Goal: Task Accomplishment & Management: Use online tool/utility

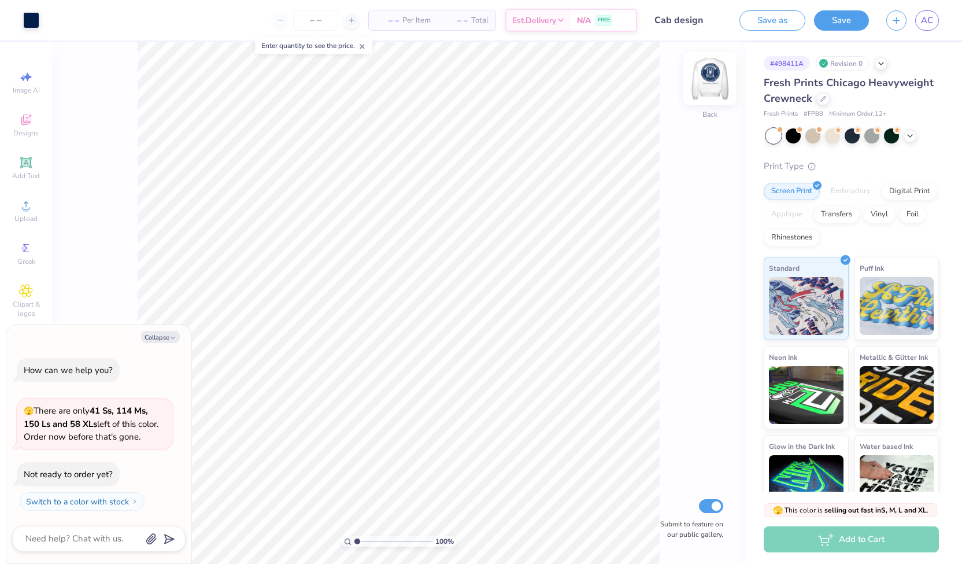
click at [712, 84] on img at bounding box center [710, 79] width 46 height 46
type textarea "x"
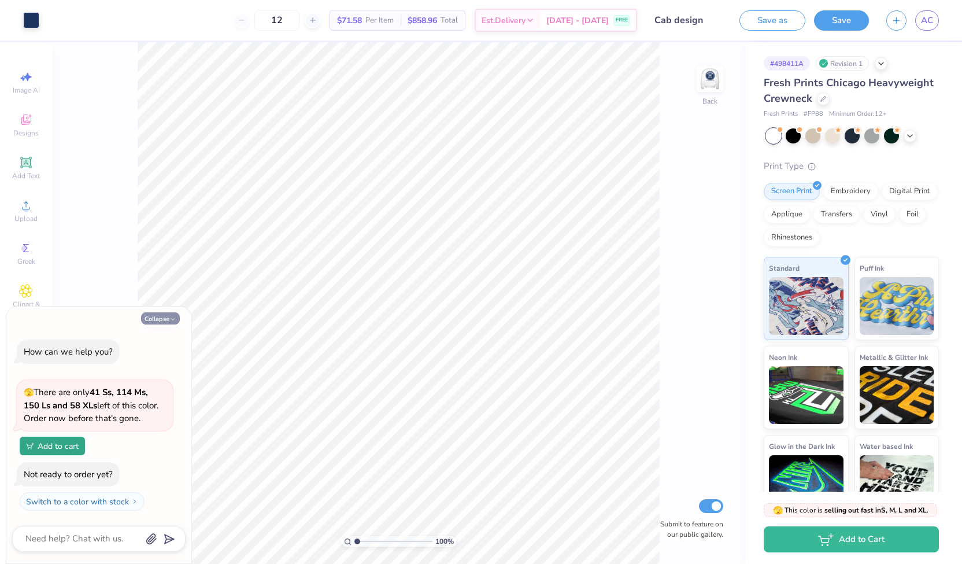
click at [157, 320] on button "Collapse" at bounding box center [160, 318] width 39 height 12
type textarea "x"
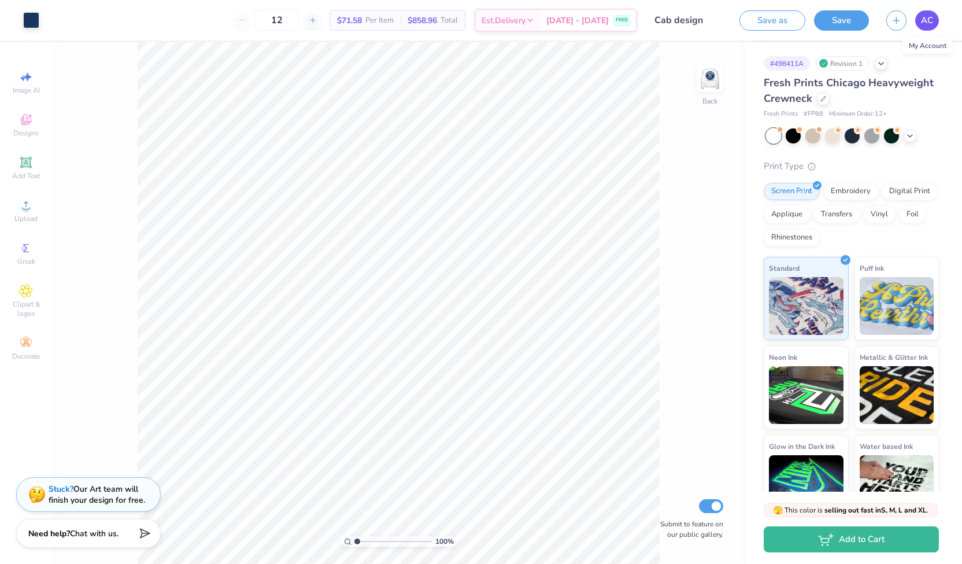
click at [923, 19] on span "AC" at bounding box center [927, 20] width 12 height 13
click at [715, 77] on img at bounding box center [710, 79] width 46 height 46
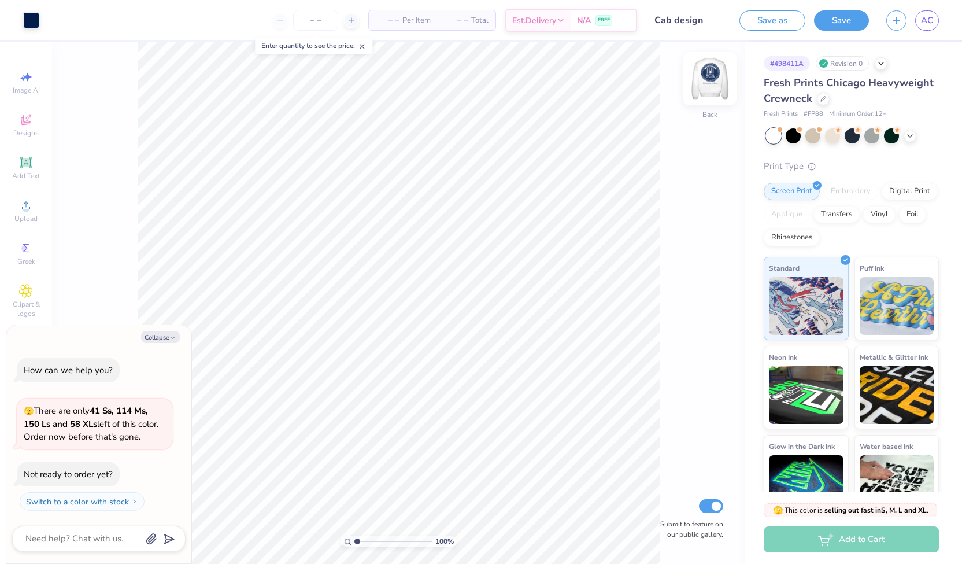
click at [721, 72] on img at bounding box center [710, 79] width 46 height 46
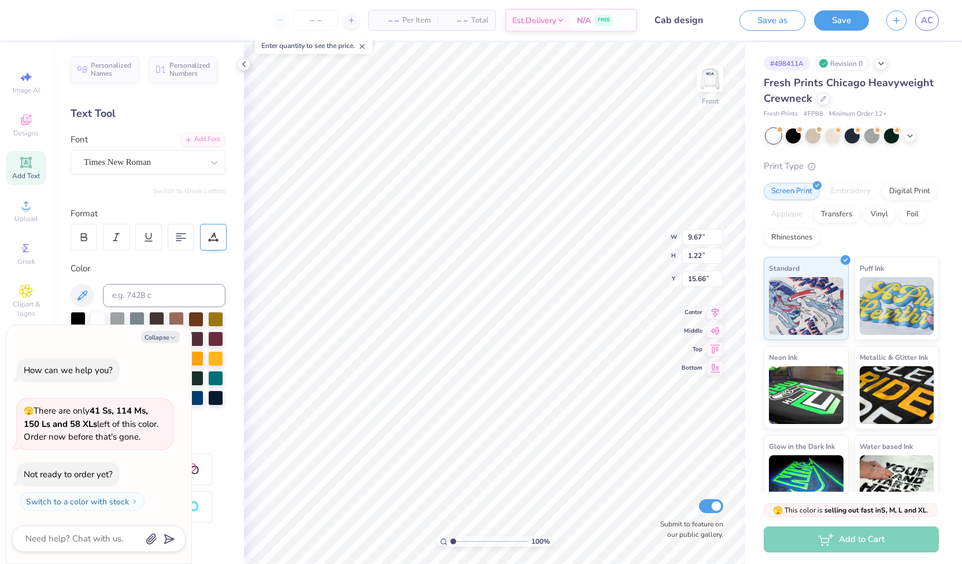
scroll to position [9, 1]
type textarea "x"
type textarea "U"
type textarea "x"
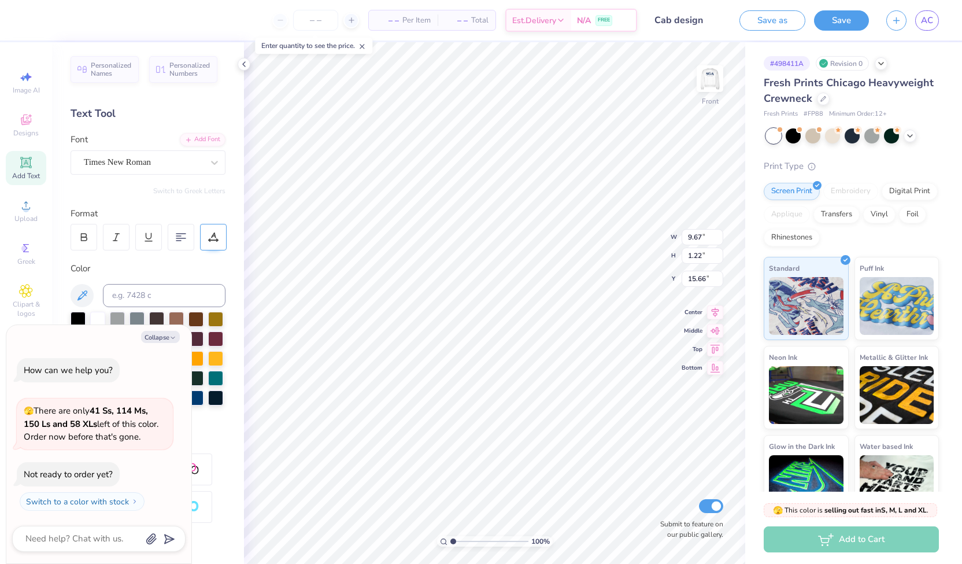
type textarea "E"
type textarea "x"
type textarea "EX"
type textarea "x"
type textarea "EXT"
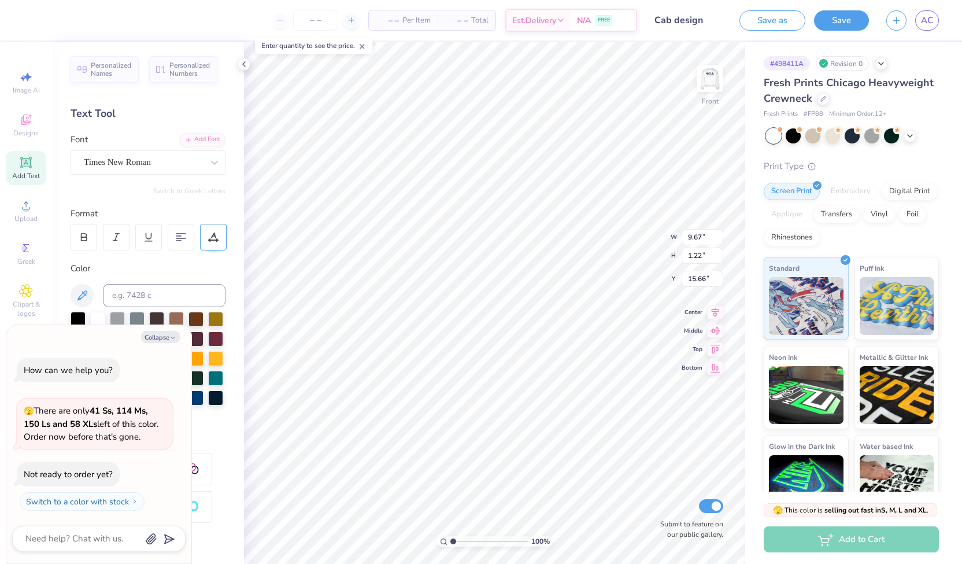
type textarea "x"
type textarea "EXTE"
type textarea "x"
type textarea "EXTERN"
type textarea "x"
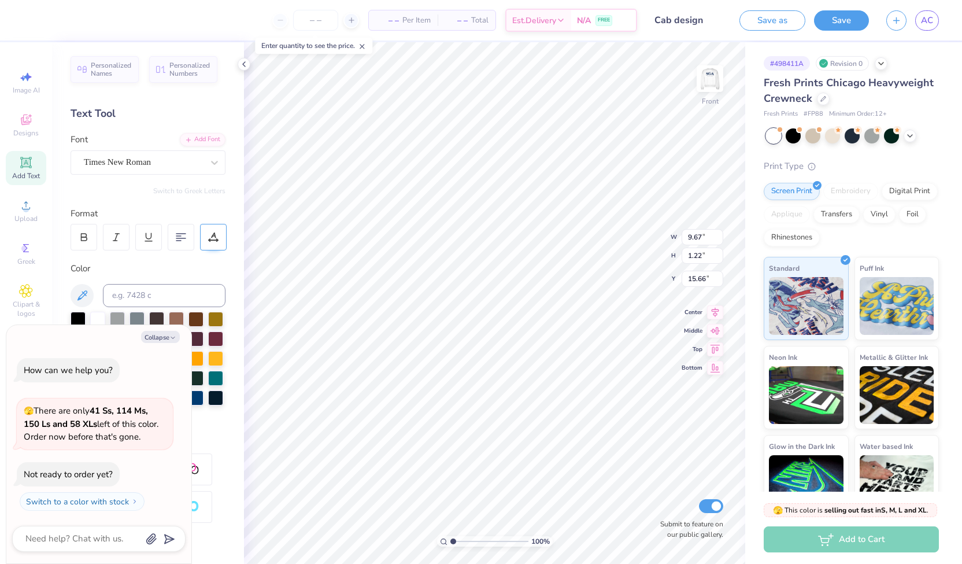
type textarea "EXTERNA"
type textarea "x"
type textarea "EXTERNAL"
type textarea "x"
type textarea "EXTERNAL"
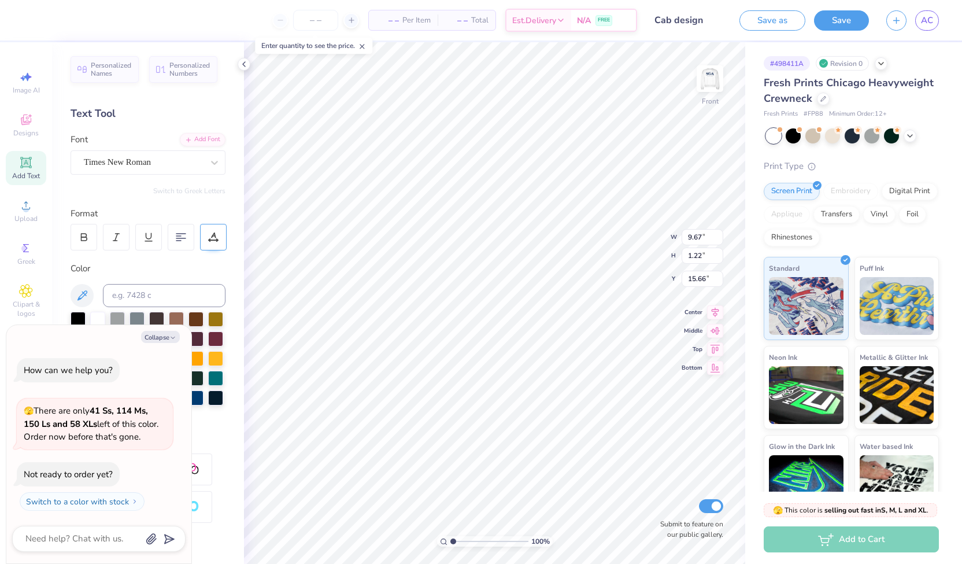
type textarea "x"
type textarea "EXTERNAL A"
type textarea "x"
type textarea "EXTERNAL AF"
type textarea "x"
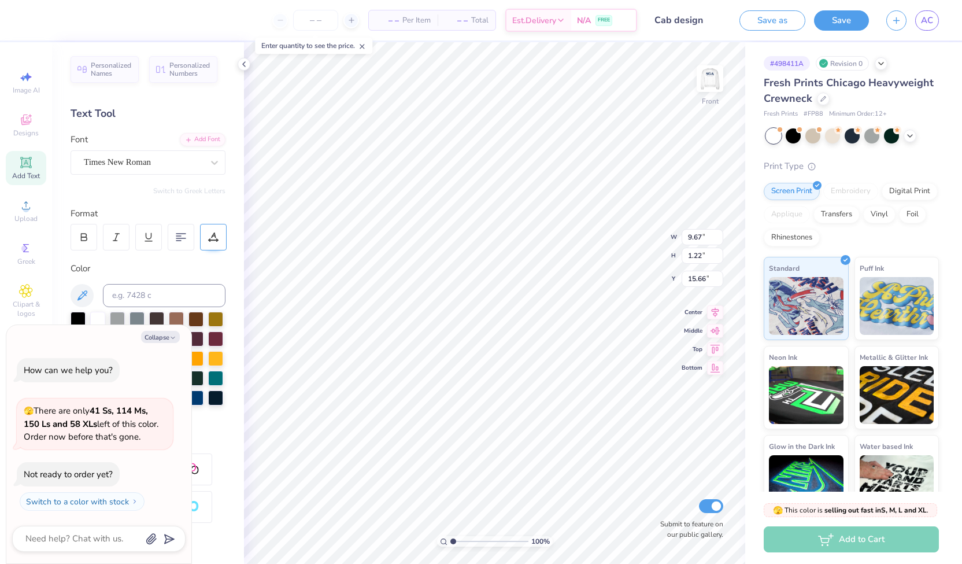
type textarea "EXTERNAL AFF"
type textarea "x"
type textarea "EXTERNAL AFFIA"
type textarea "x"
type textarea "E"
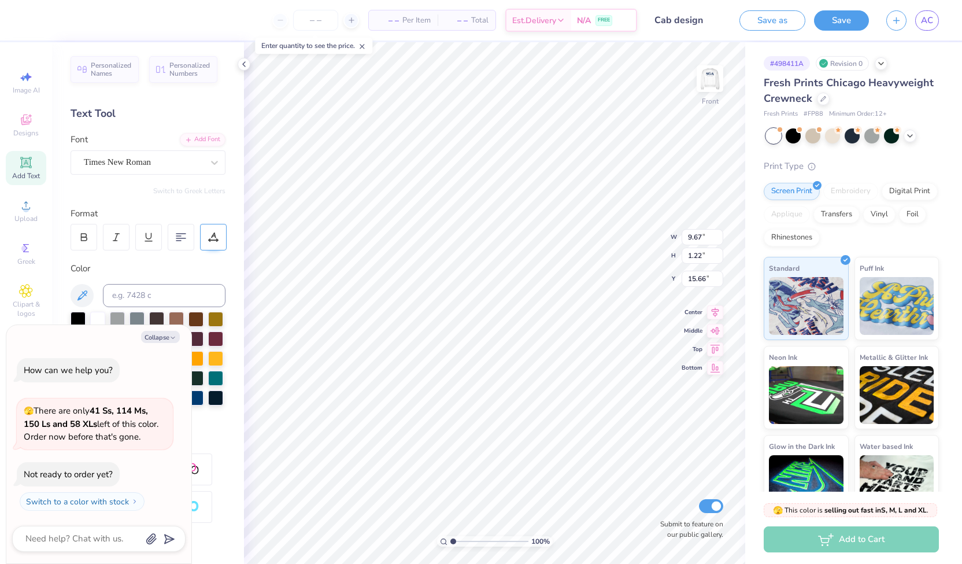
scroll to position [9, 1]
type textarea "x"
type textarea "C"
type textarea "x"
type textarea "CH"
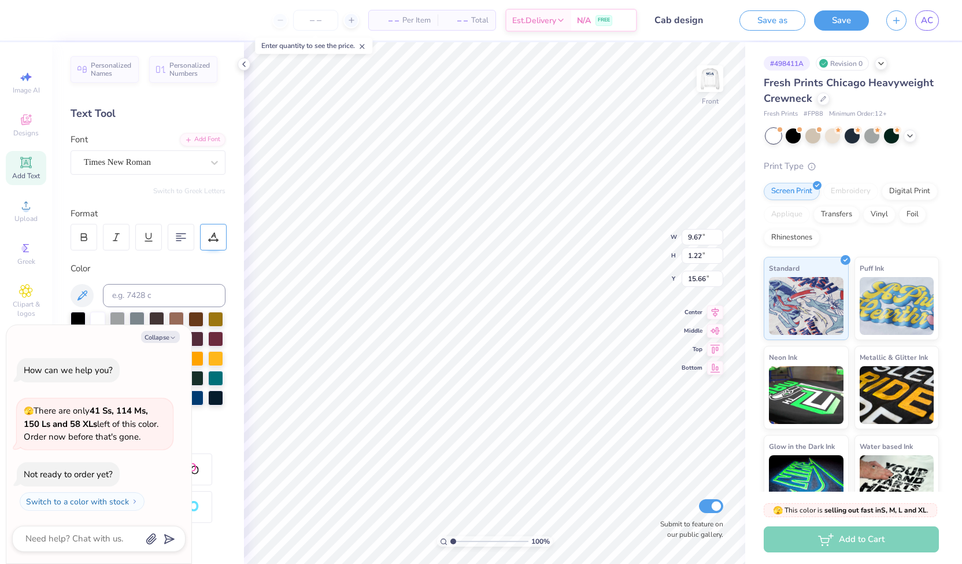
type textarea "x"
type textarea "CHI"
type textarea "x"
type textarea "CHIE"
type textarea "x"
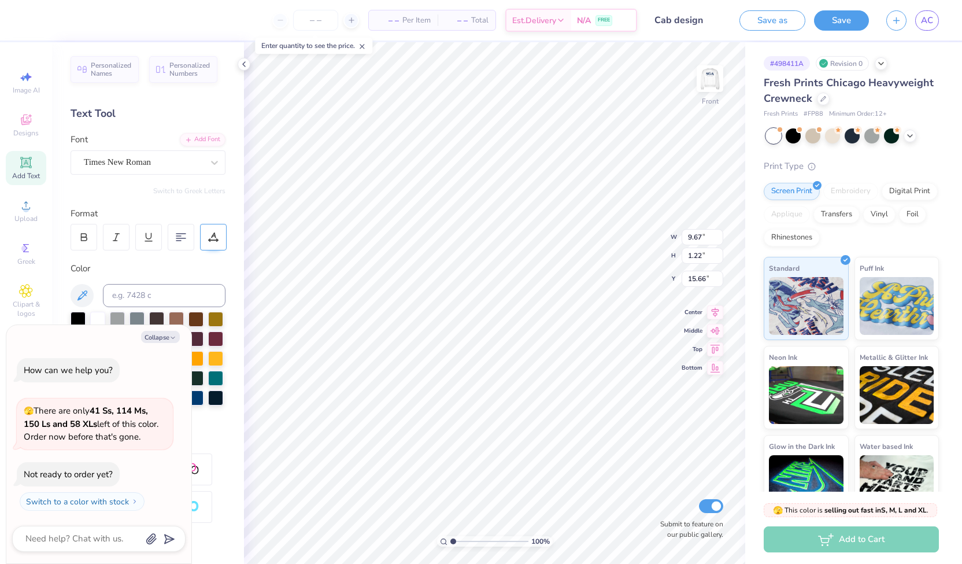
type textarea "CHIEF"
type textarea "x"
type textarea "CHIEF"
type textarea "x"
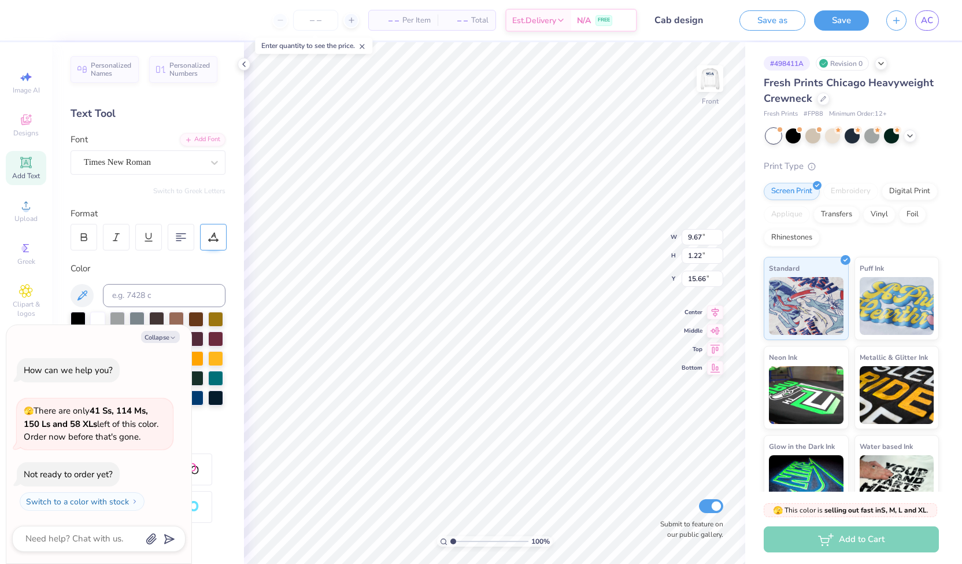
type textarea "CHIEF J"
type textarea "x"
type textarea "CHIEF JU"
type textarea "x"
type textarea "CHIEF JUS"
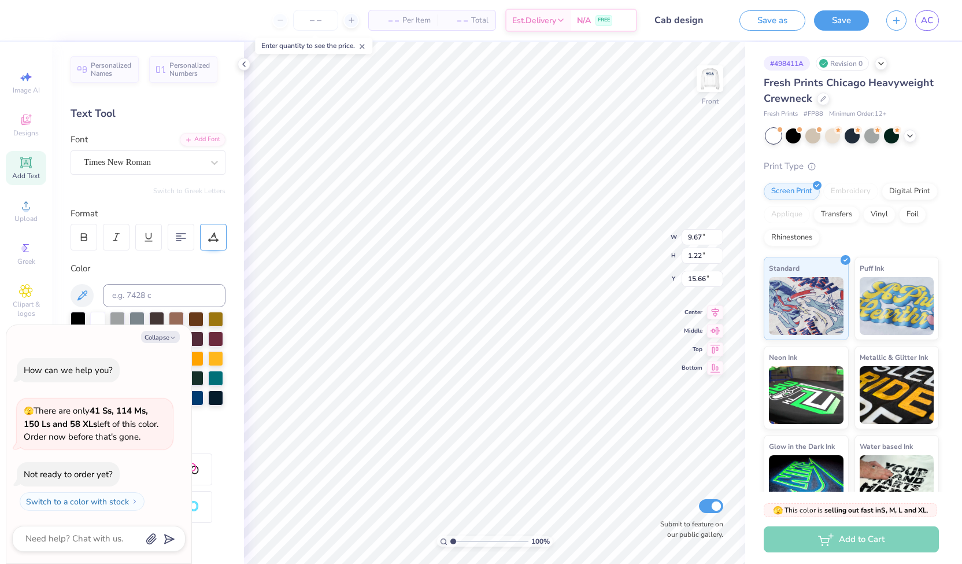
type textarea "x"
type textarea "CHIEF JUST"
type textarea "x"
type textarea "CHIEF JUSTI"
type textarea "x"
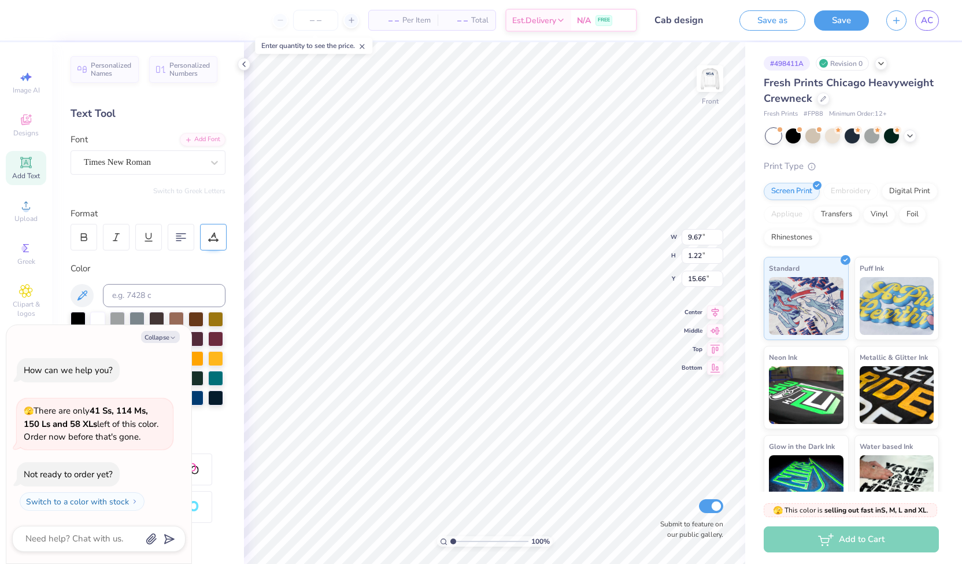
type textarea "CHIEF JUSTIC"
type textarea "x"
type textarea "CHIEF JUSTICE"
type textarea "x"
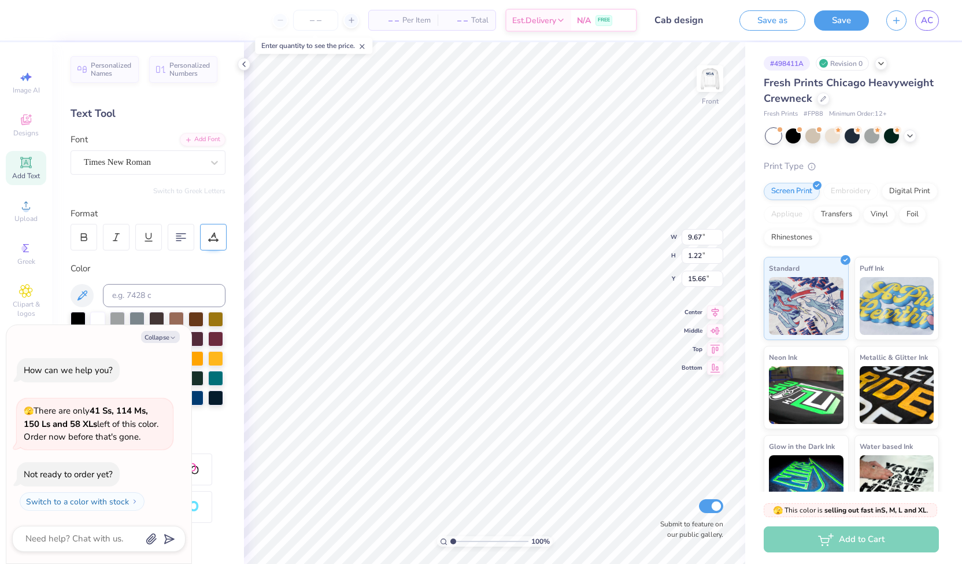
type textarea "CHIEF"
type textarea "x"
type textarea "CHIEF"
type textarea "x"
type textarea "CHIE"
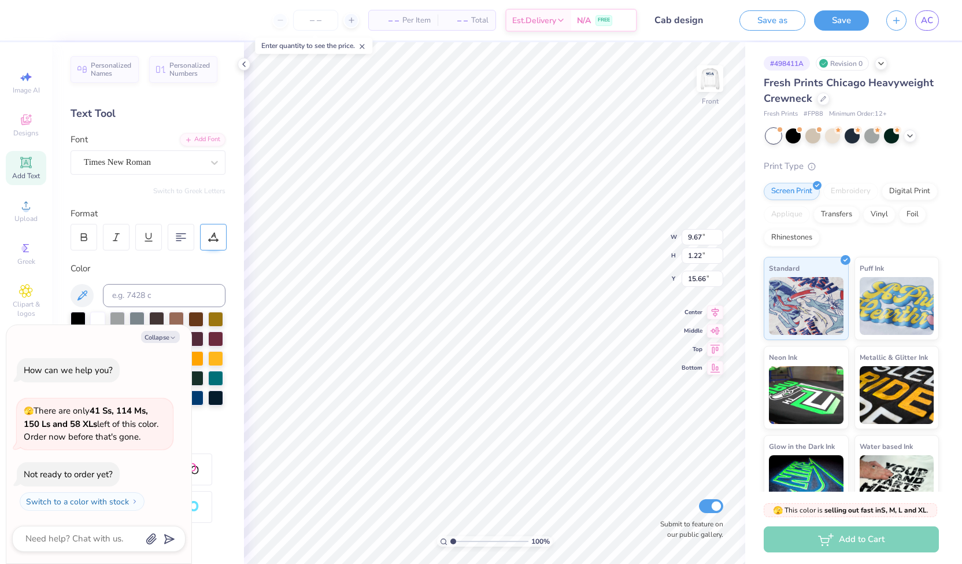
type textarea "x"
type textarea "CHI"
type textarea "x"
type textarea "CH"
type textarea "x"
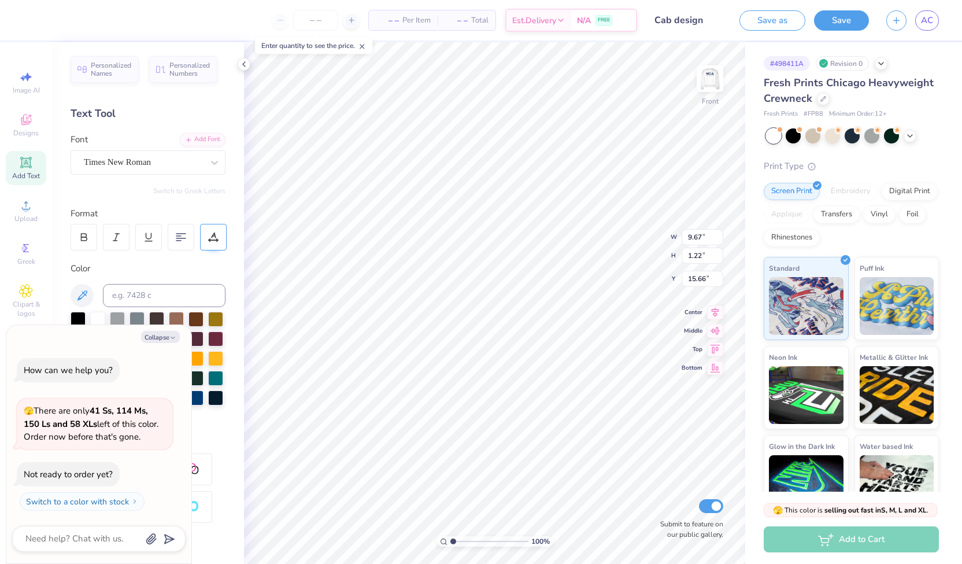
type textarea "C"
type textarea "x"
type textarea "E"
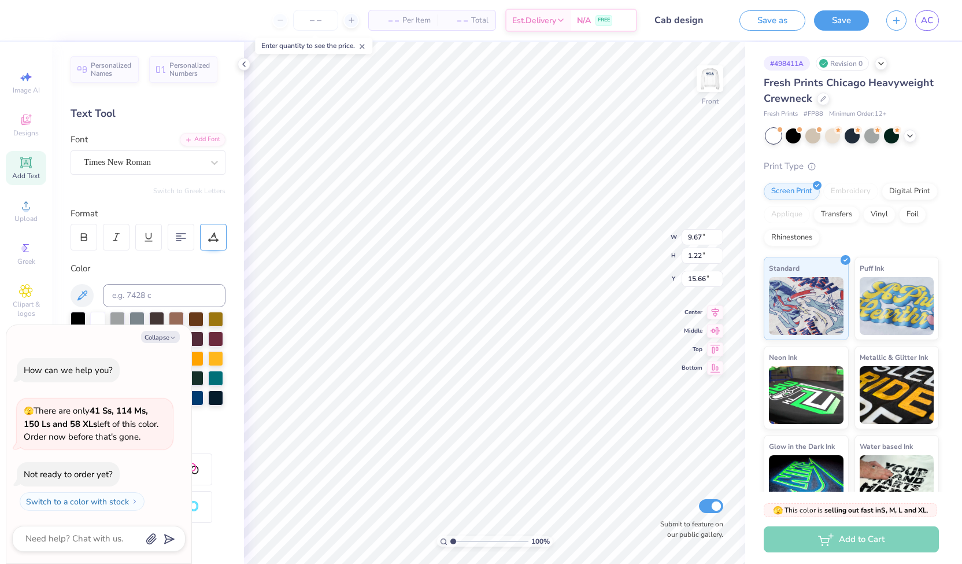
type textarea "x"
type textarea "C"
type textarea "x"
type textarea "CH"
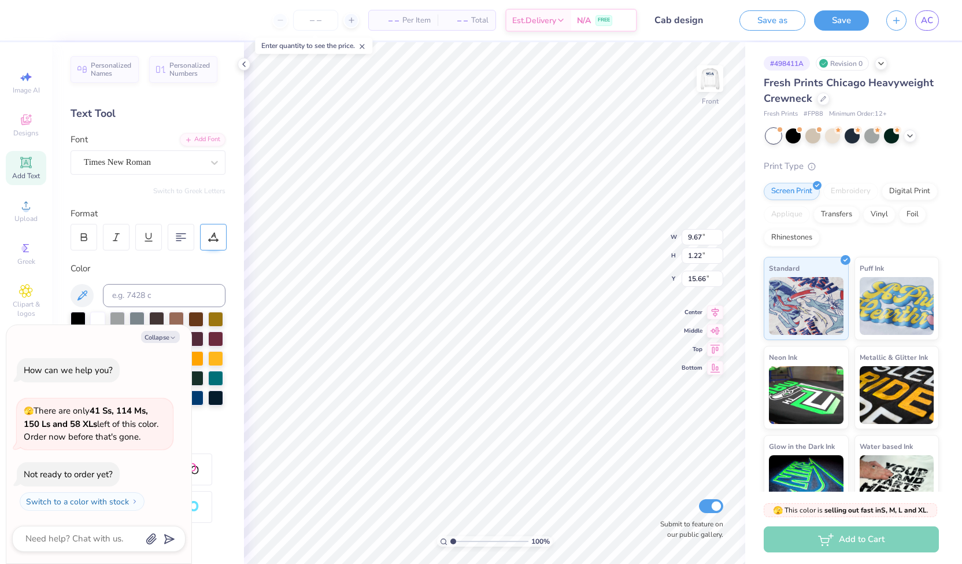
type textarea "x"
type textarea "CHI"
type textarea "x"
type textarea "CHIE"
type textarea "x"
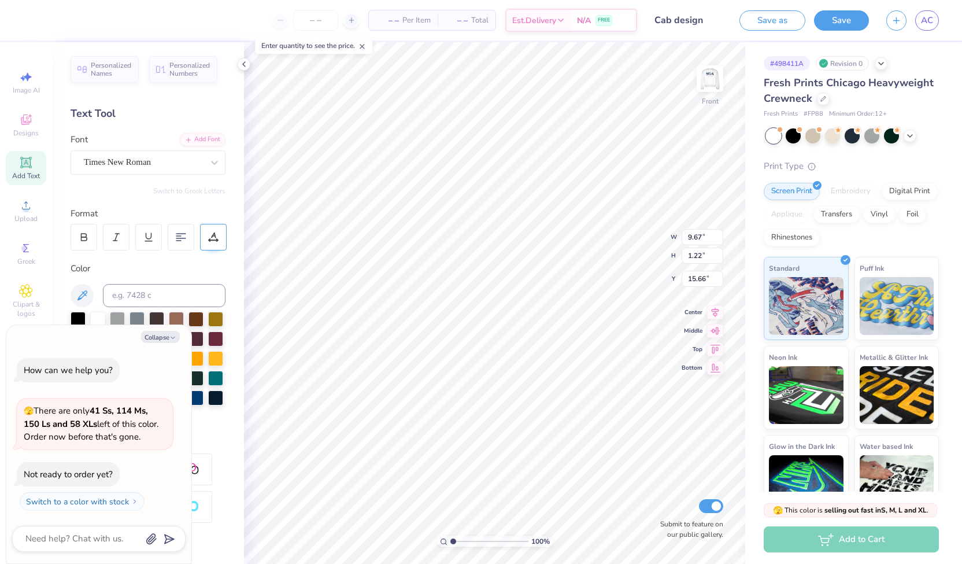
type textarea "CHIEF"
type textarea "x"
type textarea "CHIEF"
type textarea "x"
type textarea "CHIEF OF"
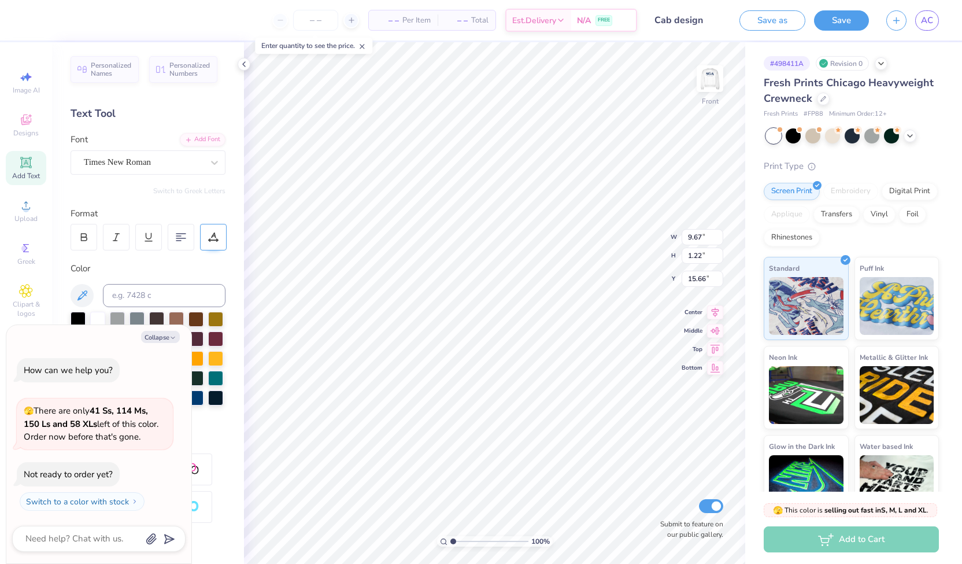
type textarea "x"
type textarea "CHIEF OF"
type textarea "x"
type textarea "CHIEF OF S"
type textarea "x"
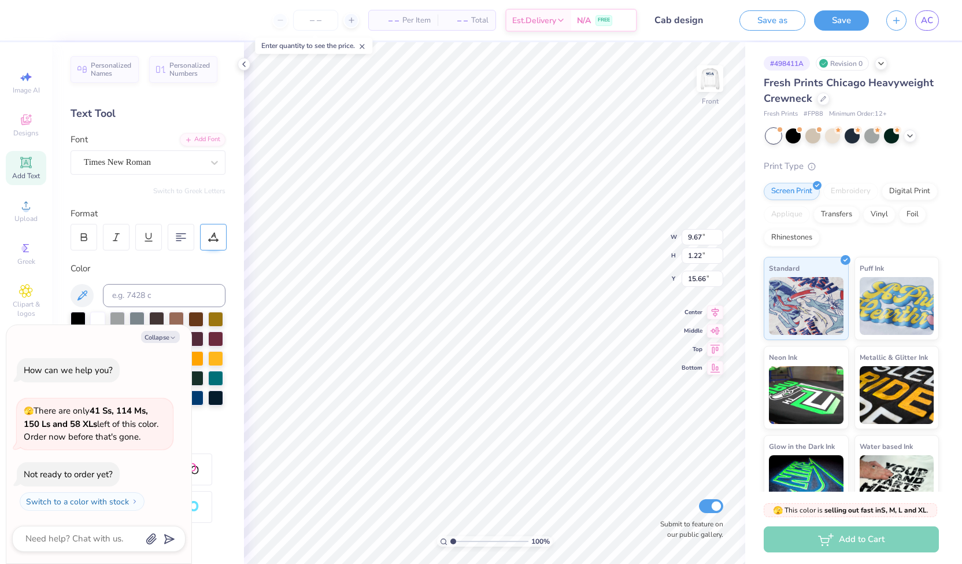
type textarea "CHIEF OF ST"
type textarea "x"
type textarea "CHIEF OF STA"
type textarea "x"
type textarea "CHIEF OF STAD"
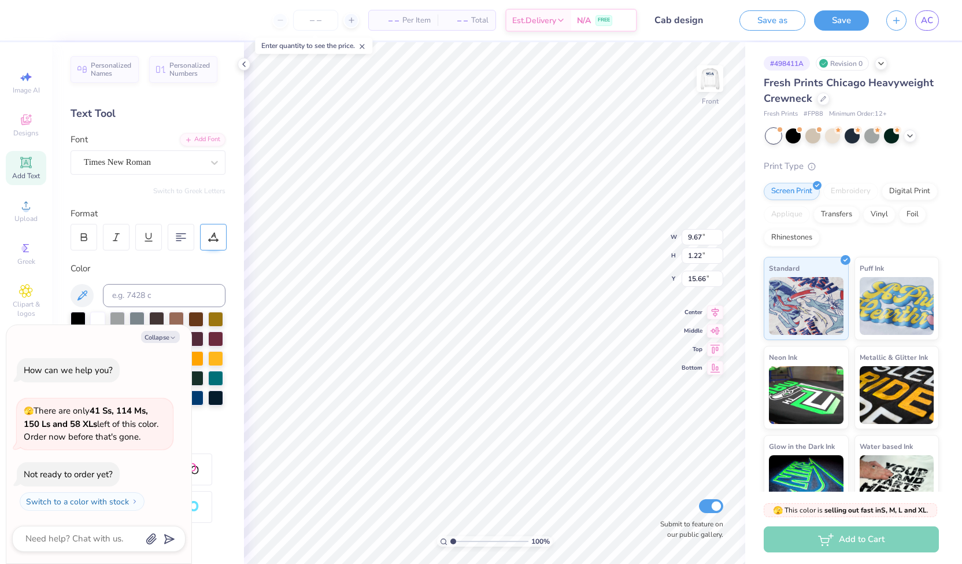
type textarea "x"
type textarea "CHIEF OF STA"
type textarea "x"
type textarea "CHIEF OF STAF"
type textarea "x"
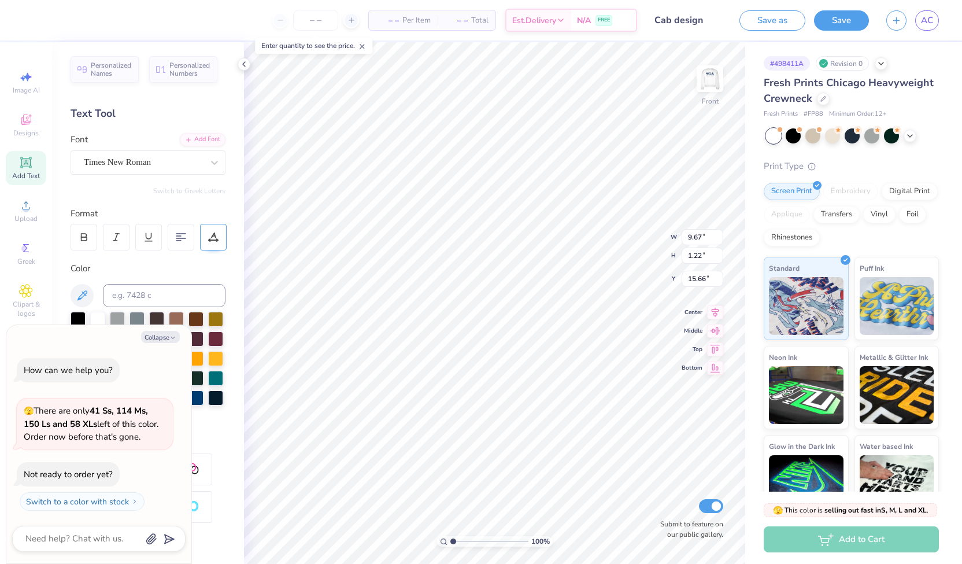
type textarea "CHIEF OF STAFF"
click at [693, 239] on div "W 9.67 9.67 " H 1.22 1.22 "" at bounding box center [696, 246] width 53 height 35
type textarea "x"
type input "10.02"
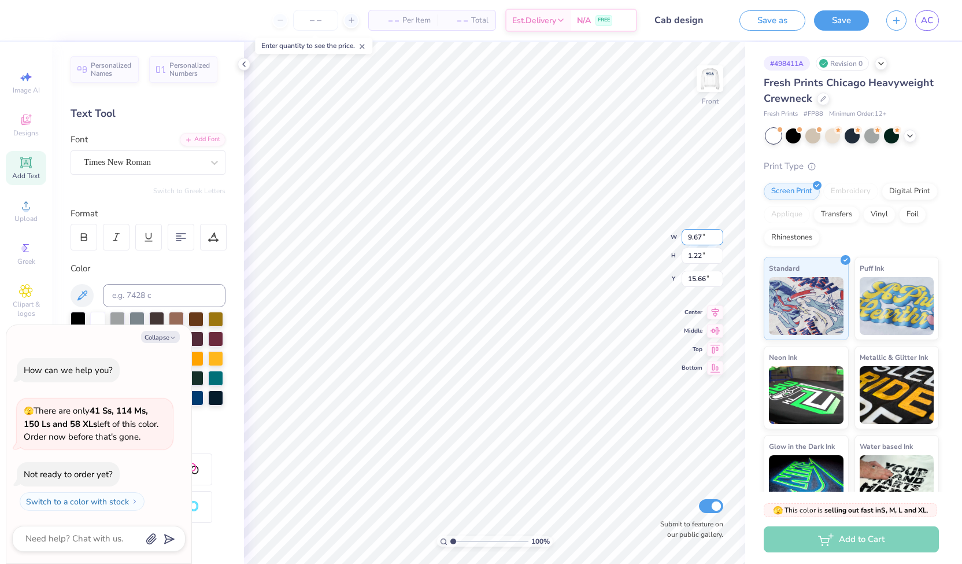
type input "0.94"
type input "15.68"
type input "10.46"
type textarea "x"
type input "0.99"
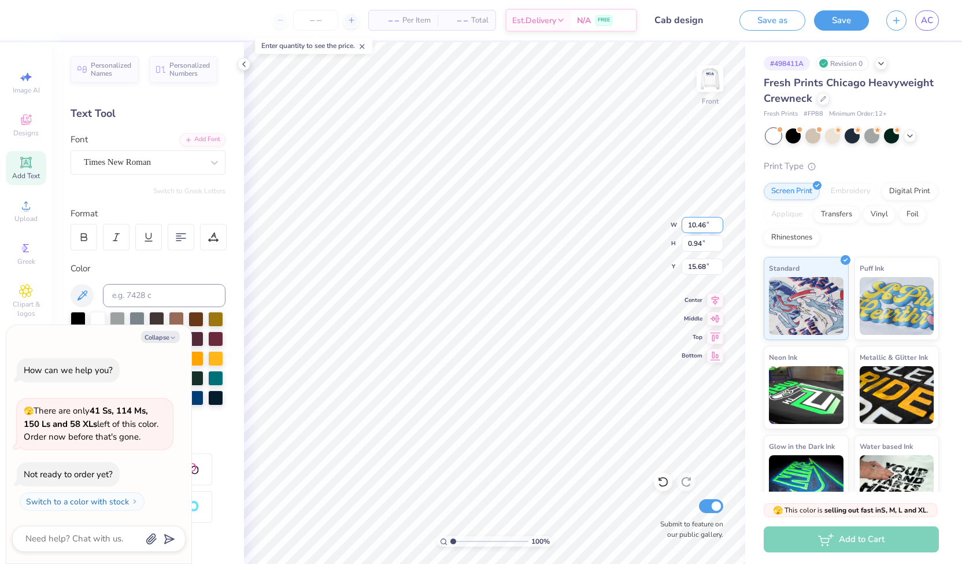
type input "15.66"
click at [696, 245] on input "0.99" at bounding box center [703, 243] width 42 height 16
type input "0.70"
type textarea "x"
type input "7.43"
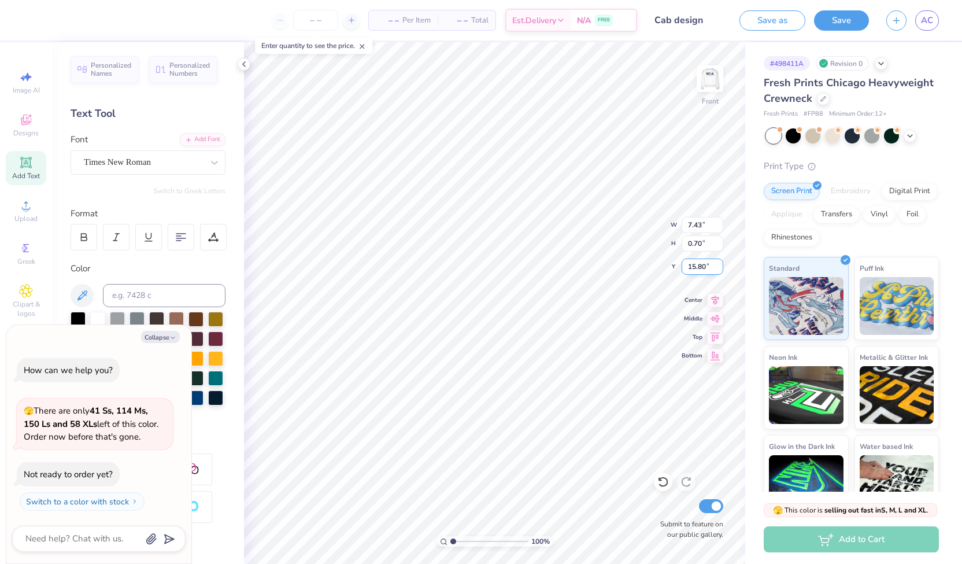
click at [704, 267] on input "15.80" at bounding box center [703, 267] width 42 height 16
type input "15.18"
click at [691, 226] on input "7.43" at bounding box center [703, 225] width 42 height 16
type textarea "x"
type input "10.43"
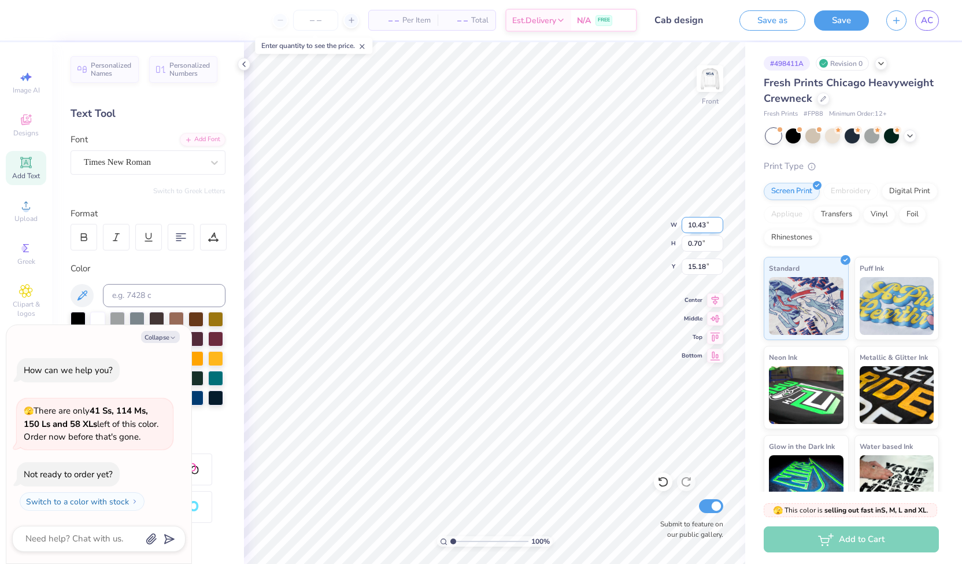
type textarea "x"
type input "0.98"
type input "15.04"
type textarea "x"
type input "15.52"
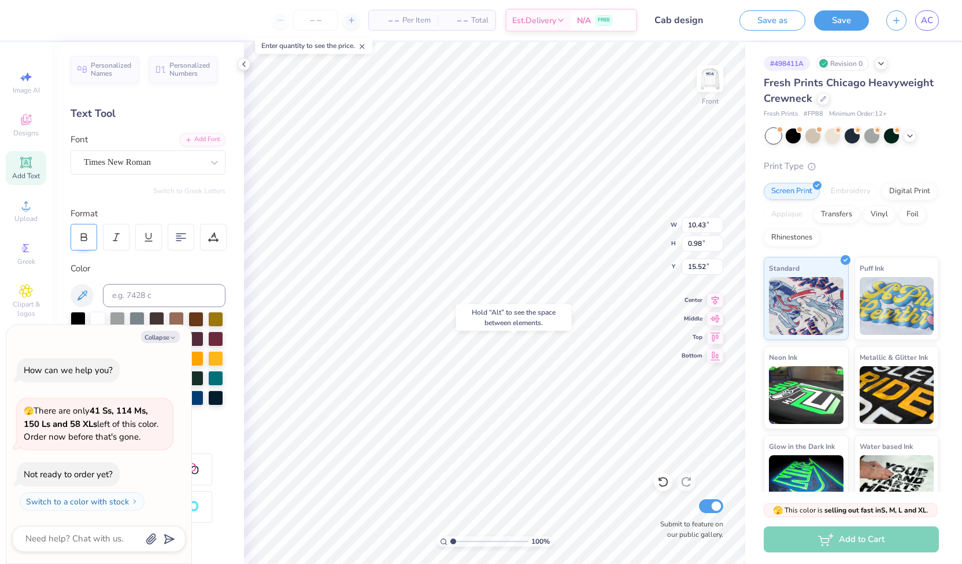
click at [84, 238] on icon at bounding box center [84, 237] width 10 height 10
type textarea "x"
type input "11.23"
type input "15.53"
type textarea "x"
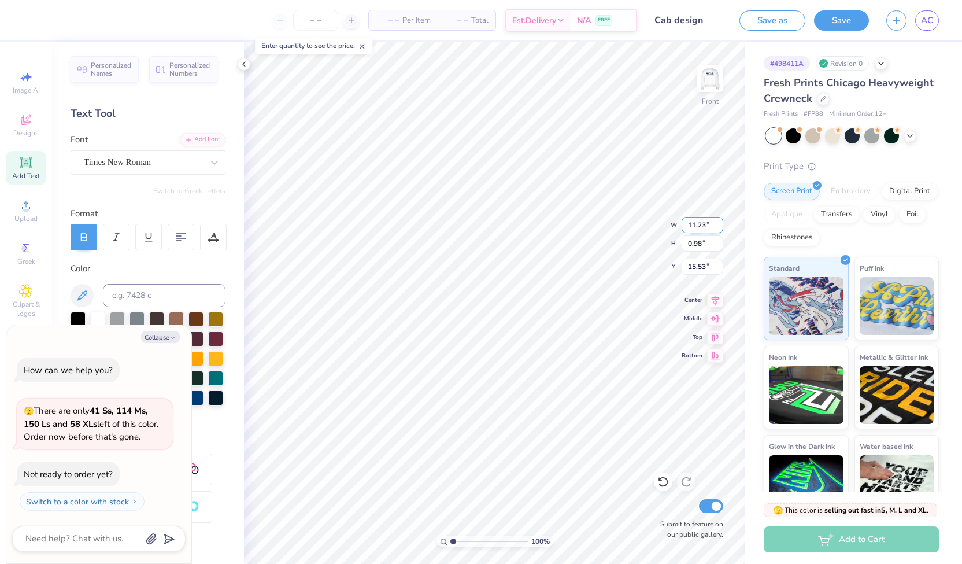
click at [694, 223] on input "11.23" at bounding box center [703, 225] width 42 height 16
type input "10.23"
type textarea "x"
type input "0.90"
type input "15.57"
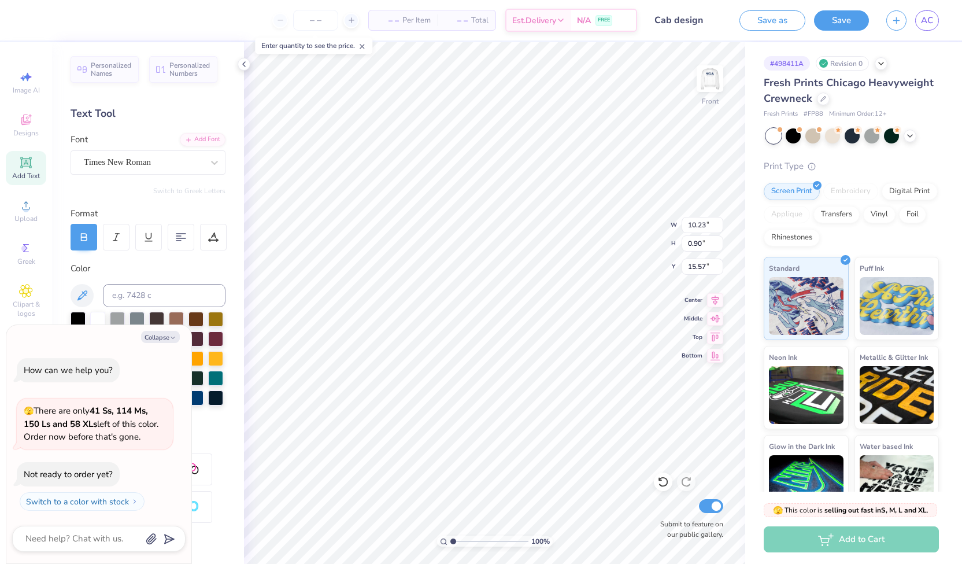
type textarea "x"
type input "9.04"
type input "0.79"
type input "15.56"
type textarea "x"
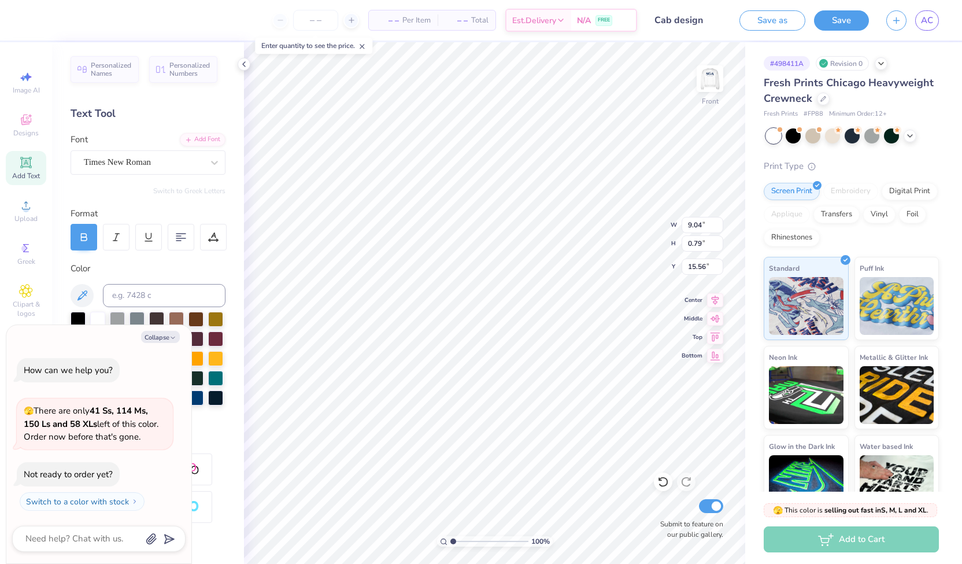
type input "15.69"
type textarea "x"
type textarea "CHIE"
type textarea "x"
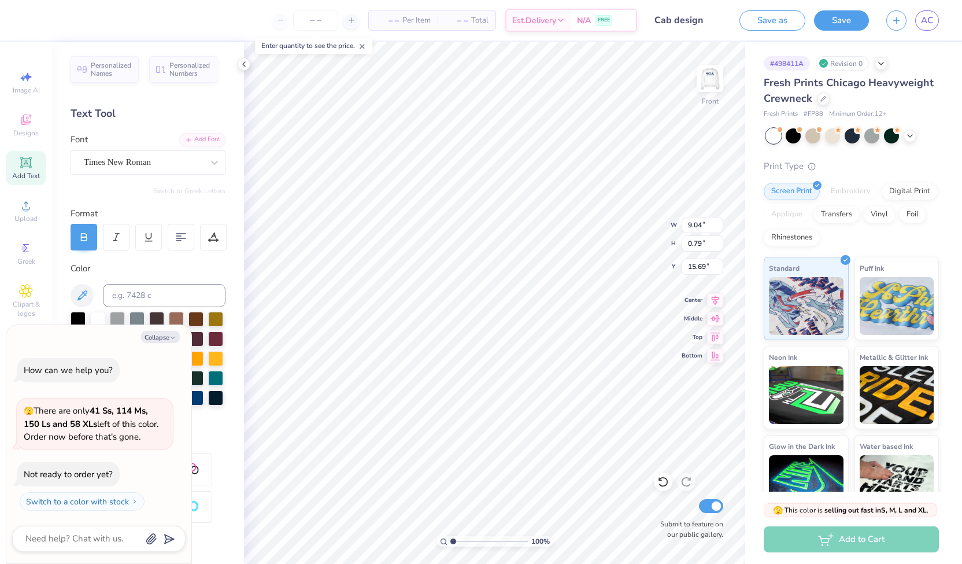
type textarea "CHI"
type textarea "x"
type textarea "CH"
type textarea "x"
type textarea "C"
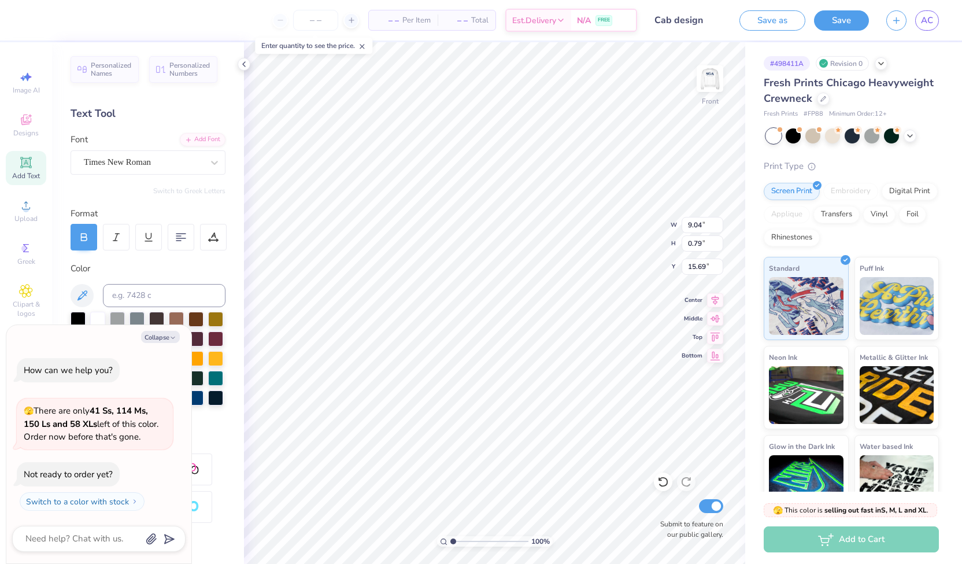
scroll to position [9, 1]
type textarea "x"
type textarea "t"
type textarea "x"
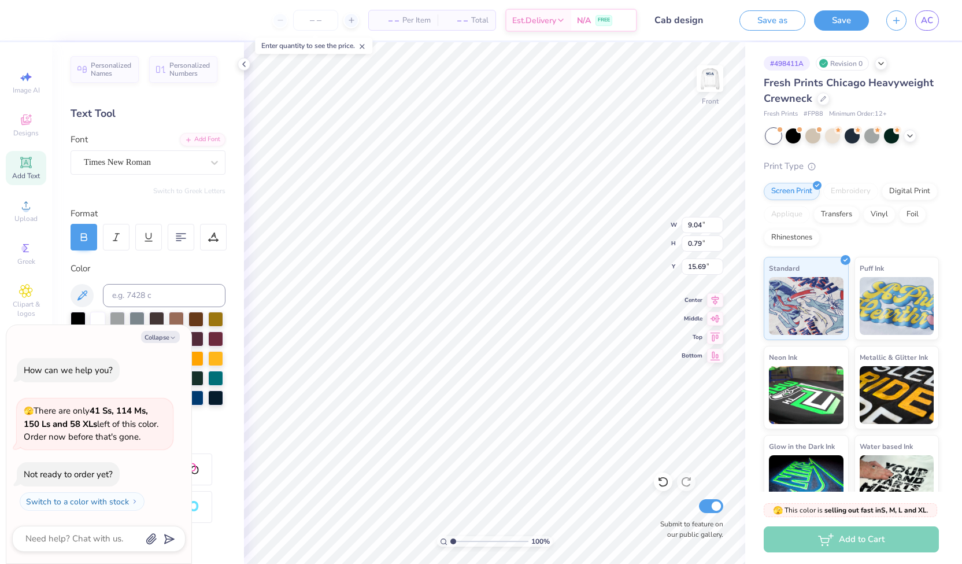
type textarea "tRE"
type textarea "x"
type textarea "tR"
type textarea "x"
type textarea "t"
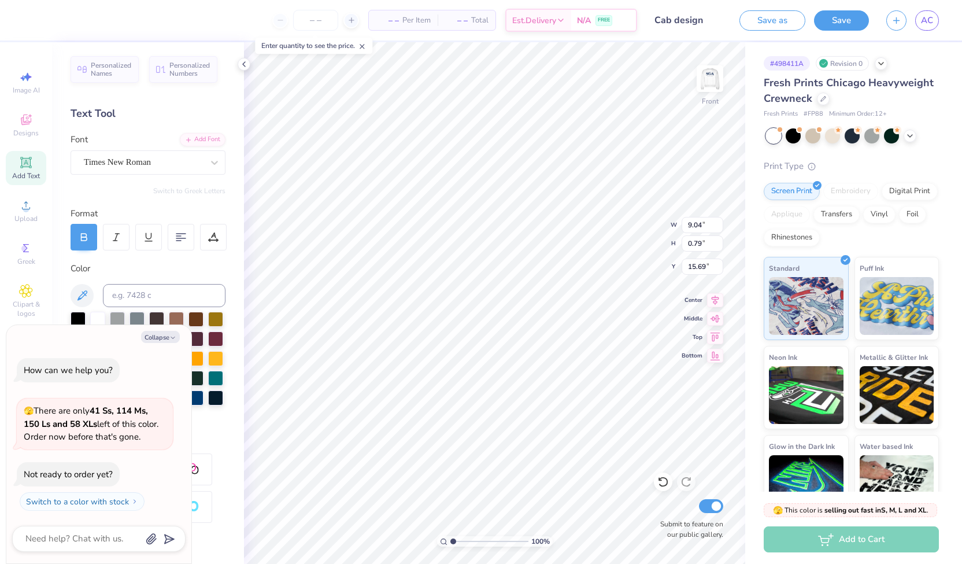
type textarea "x"
type textarea "T"
type textarea "x"
type textarea "TR"
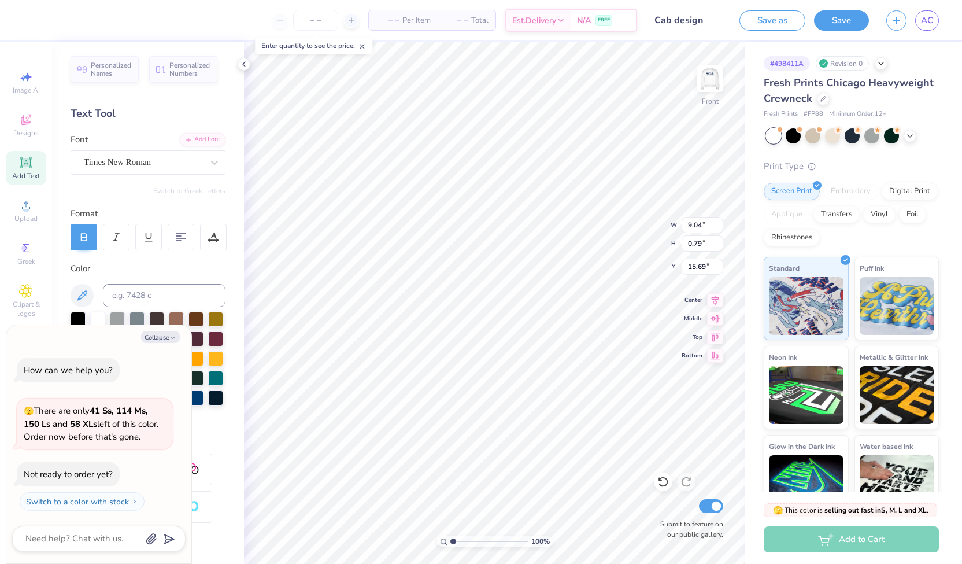
type textarea "x"
type textarea "TRE"
type textarea "x"
type textarea "TREA"
type textarea "x"
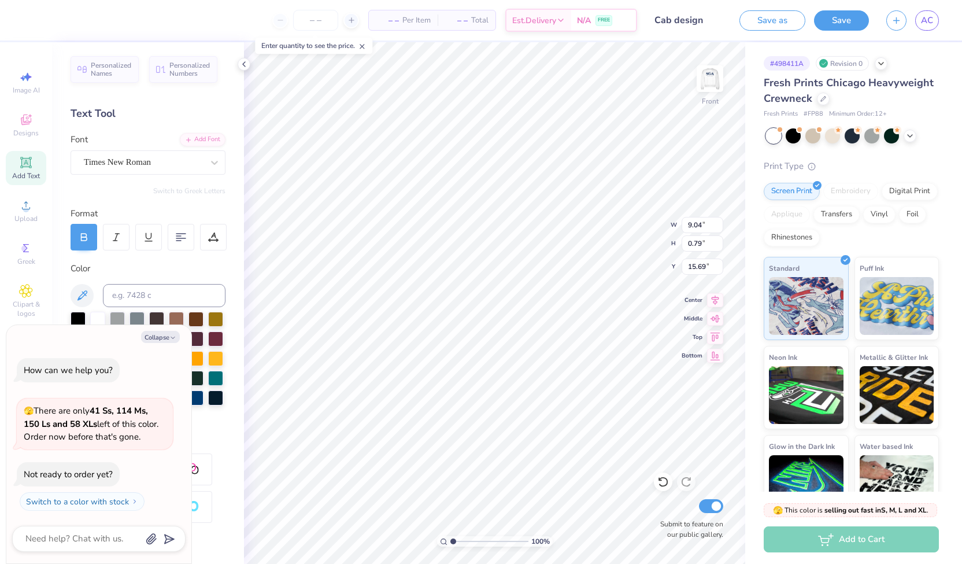
type textarea "TREAS"
type textarea "x"
type textarea "TREASU"
type textarea "x"
type textarea "TREASUR"
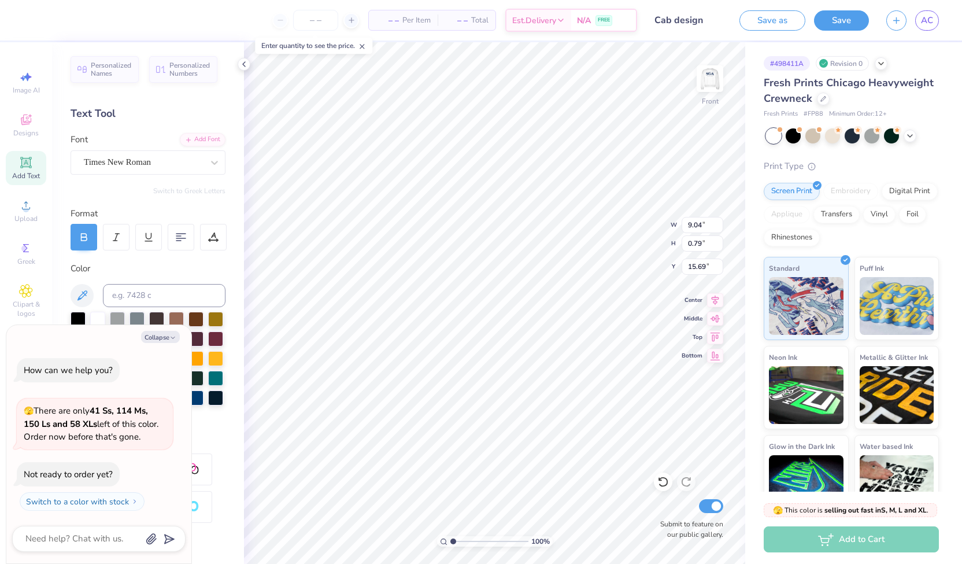
type textarea "x"
type textarea "TREASUREER"
type textarea "x"
type textarea "TREASUREE"
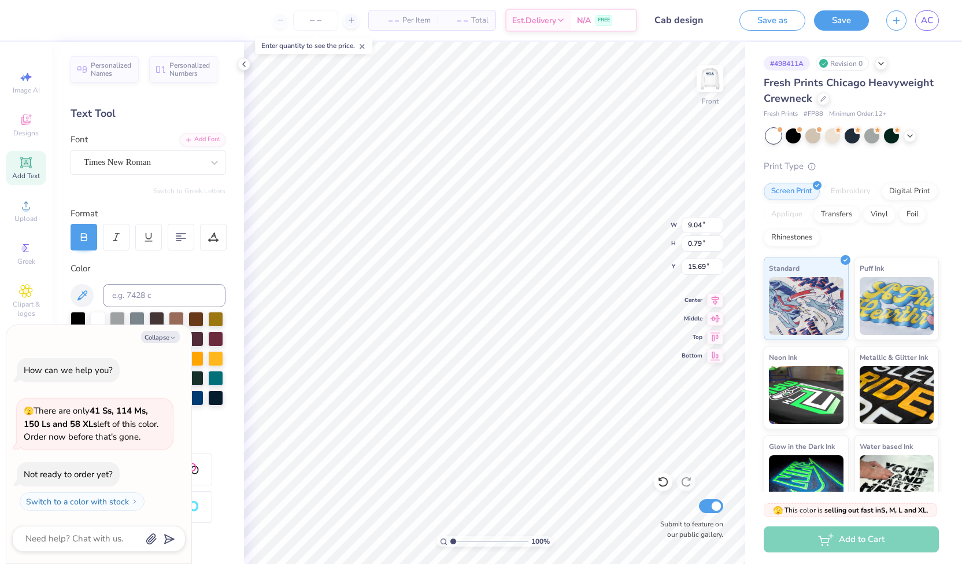
type textarea "x"
type textarea "TREASURE"
type textarea "x"
type textarea "TREASURER"
type textarea "x"
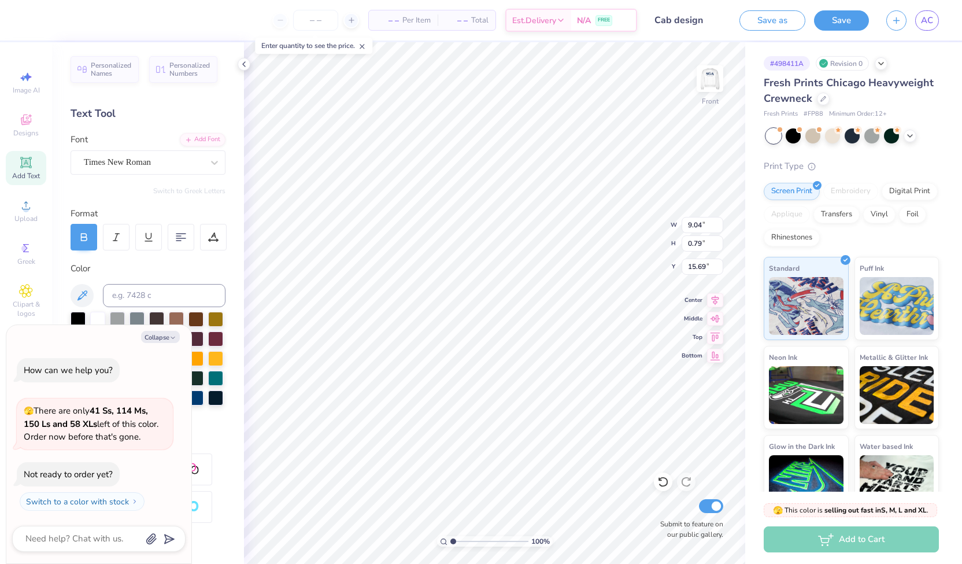
type textarea "TREASURE"
type textarea "x"
type textarea "TREASUR"
type textarea "x"
type textarea "TREASU"
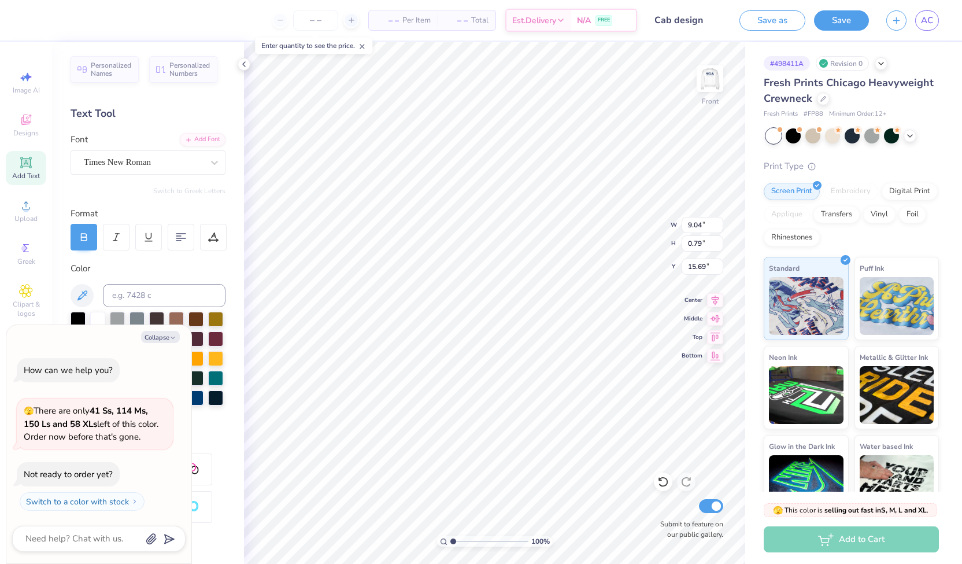
type textarea "x"
type textarea "TREAS"
type textarea "x"
type textarea "TREA"
type textarea "x"
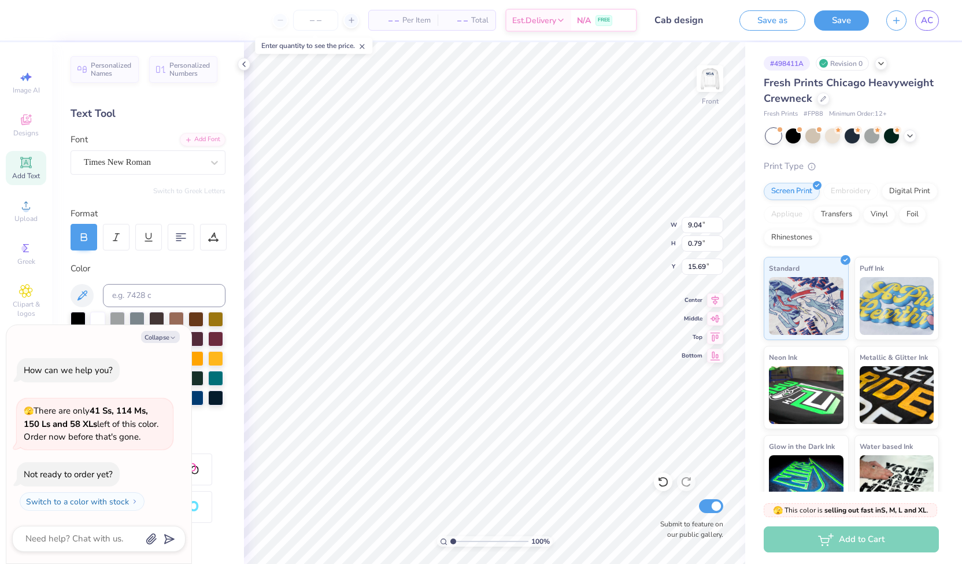
type textarea "TRE"
type textarea "x"
type textarea "TR"
type textarea "x"
type textarea "T"
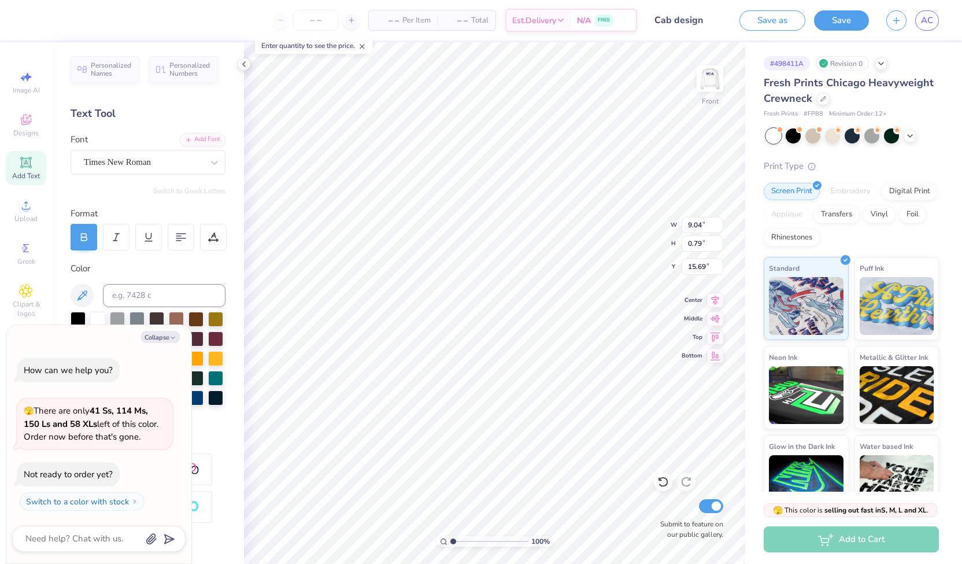
type textarea "x"
type textarea "E"
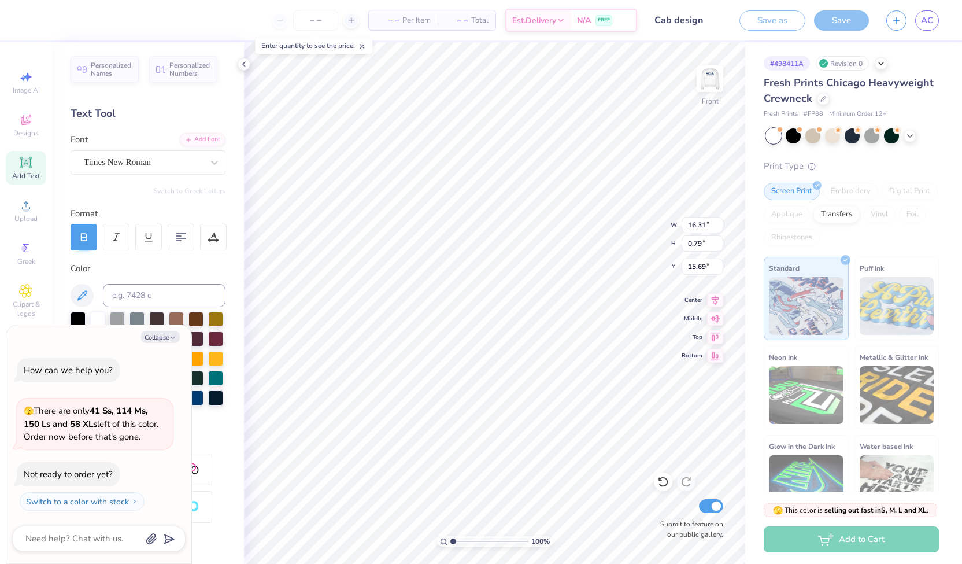
scroll to position [9, 6]
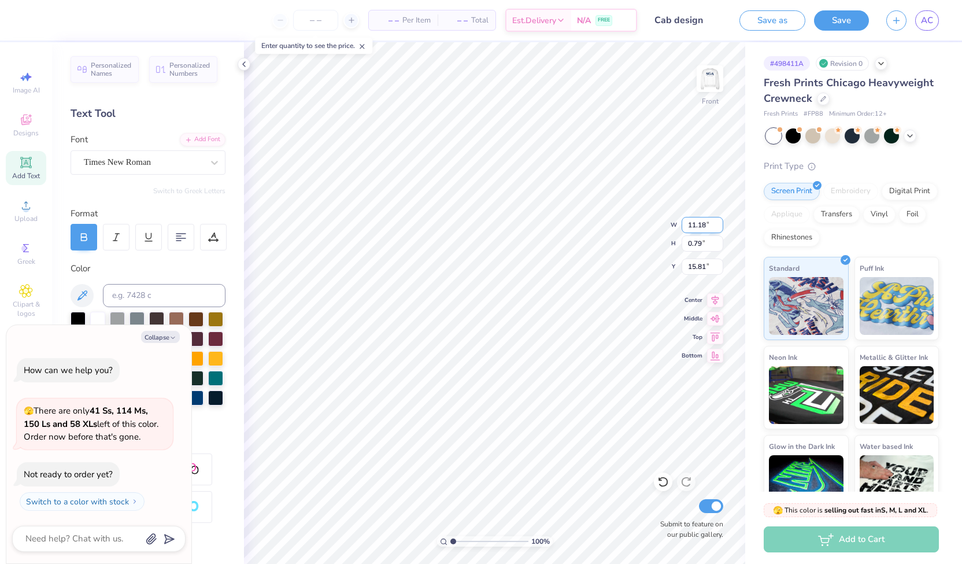
drag, startPoint x: 707, startPoint y: 226, endPoint x: 689, endPoint y: 225, distance: 18.0
click at [689, 225] on input "11.18" at bounding box center [703, 225] width 42 height 16
click at [702, 241] on input "0.74" at bounding box center [703, 243] width 42 height 16
drag, startPoint x: 702, startPoint y: 224, endPoint x: 684, endPoint y: 226, distance: 18.1
click at [684, 226] on input "9.89" at bounding box center [703, 225] width 42 height 16
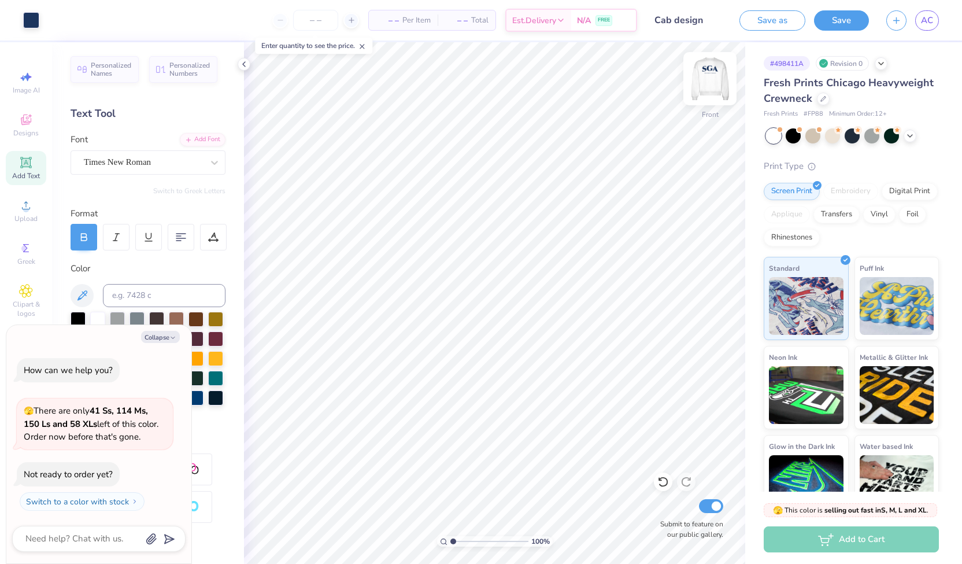
click at [709, 76] on img at bounding box center [710, 79] width 46 height 46
click at [709, 76] on img at bounding box center [710, 78] width 23 height 23
